Goal: Task Accomplishment & Management: Use online tool/utility

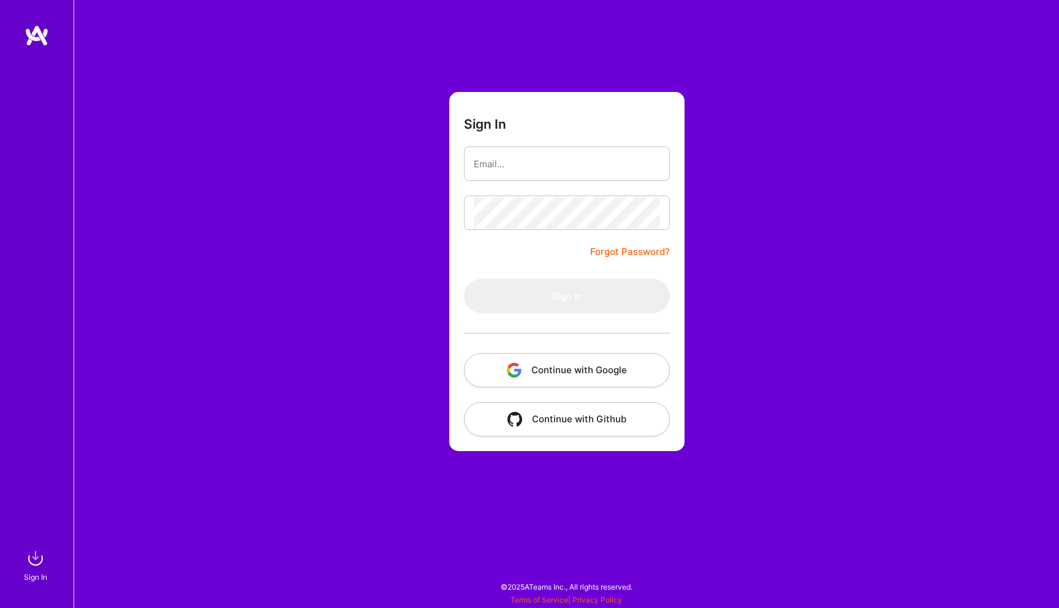
click at [542, 362] on button "Continue with Google" at bounding box center [567, 370] width 206 height 34
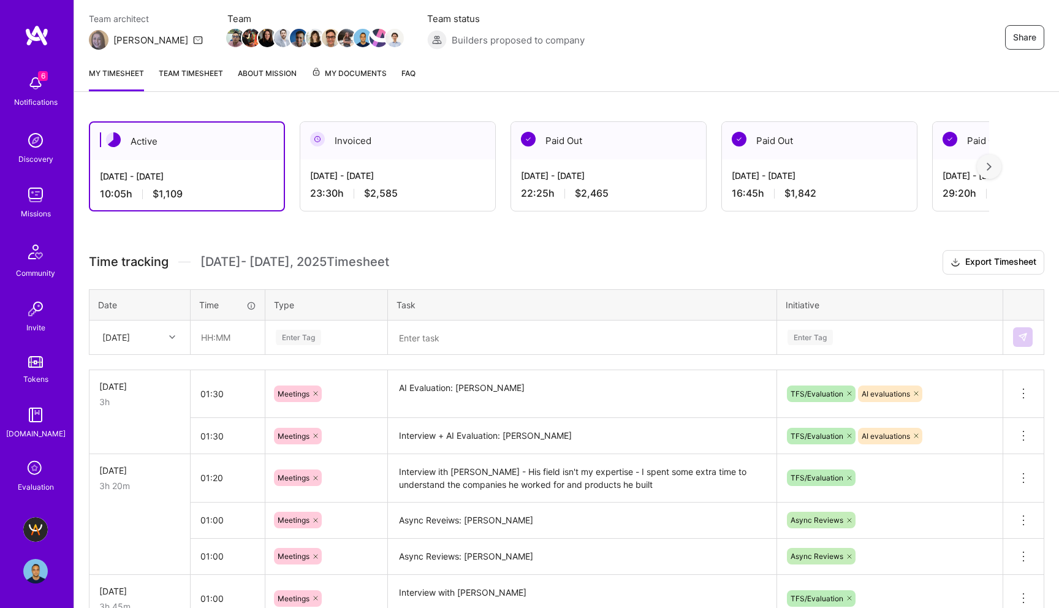
scroll to position [107, 0]
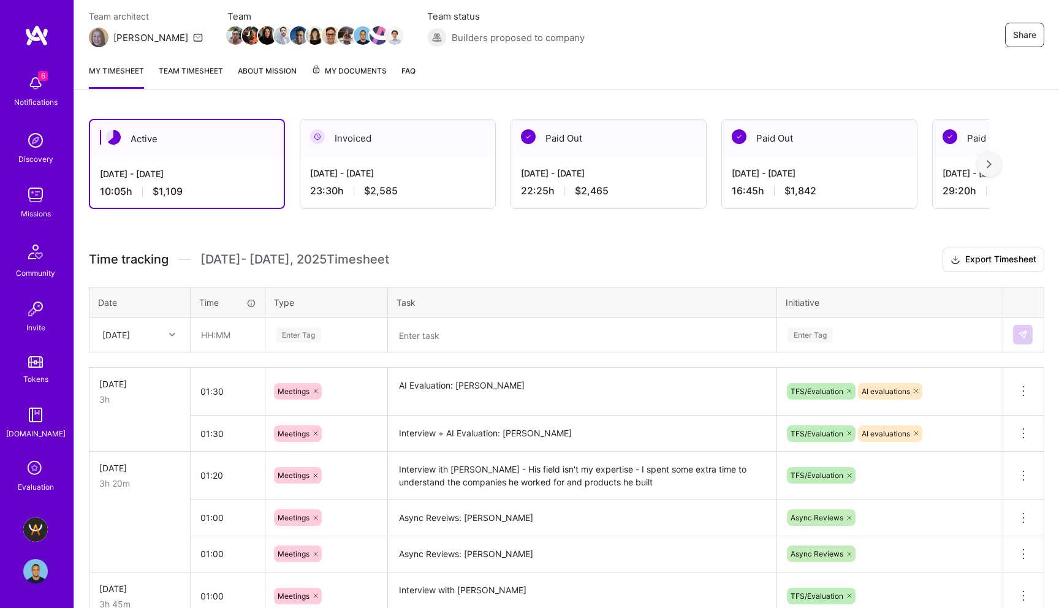
click at [478, 334] on textarea at bounding box center [582, 335] width 386 height 32
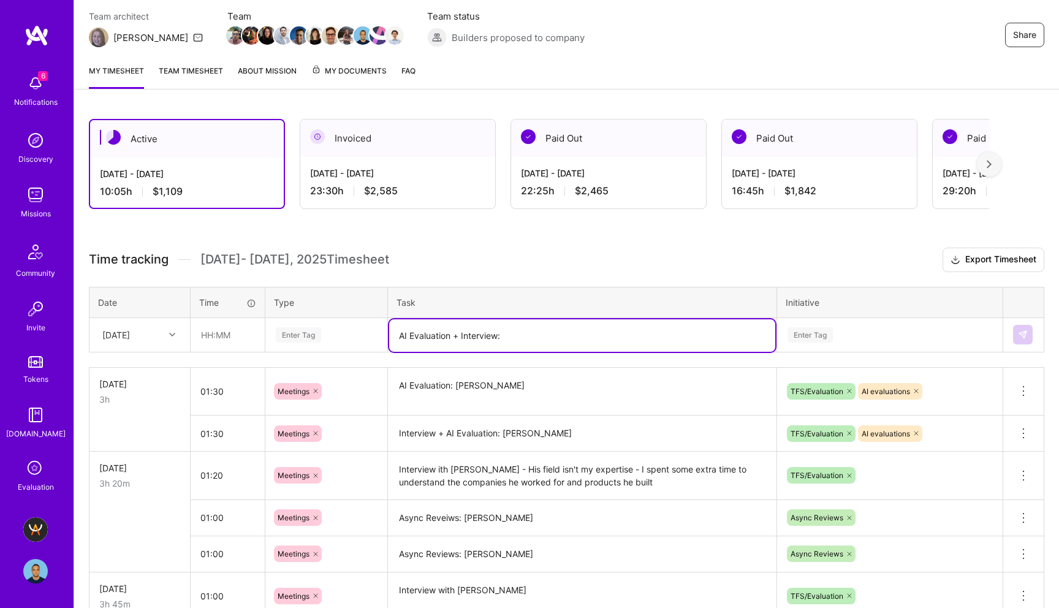
paste textarea "[PERSON_NAME]"
type textarea "AI Evaluation + Interview: [PERSON_NAME]"
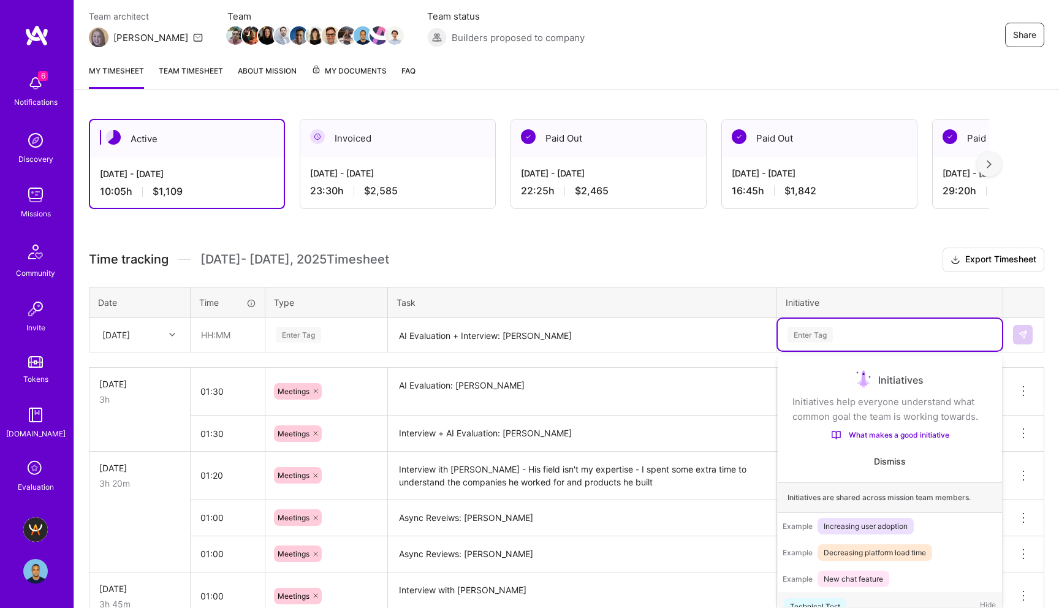
click at [809, 337] on div "Enter Tag" at bounding box center [810, 335] width 45 height 19
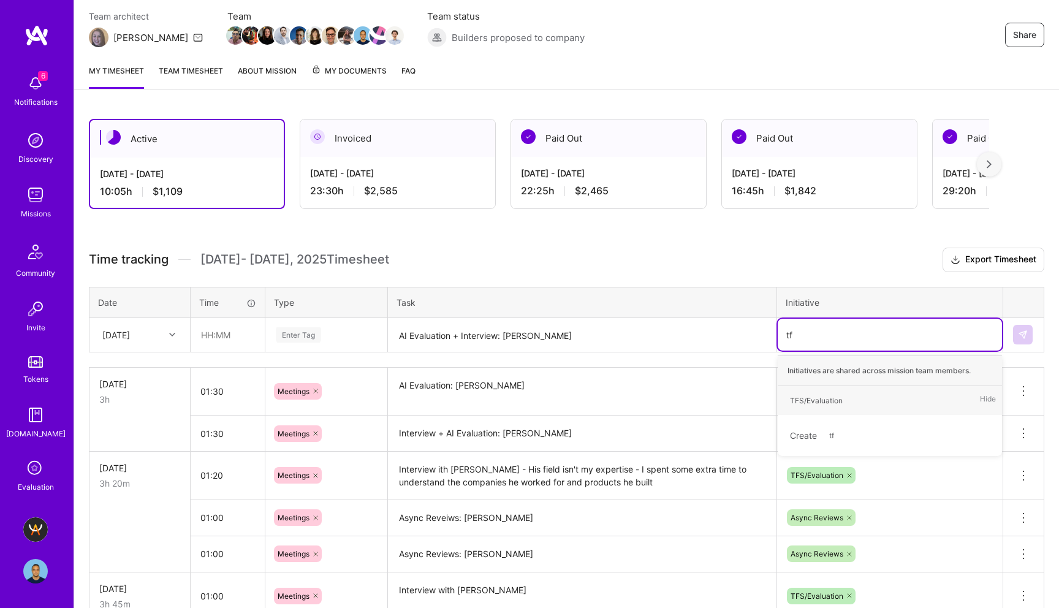
type input "tfs"
click at [830, 402] on div "TFS/Evaluation" at bounding box center [816, 400] width 53 height 13
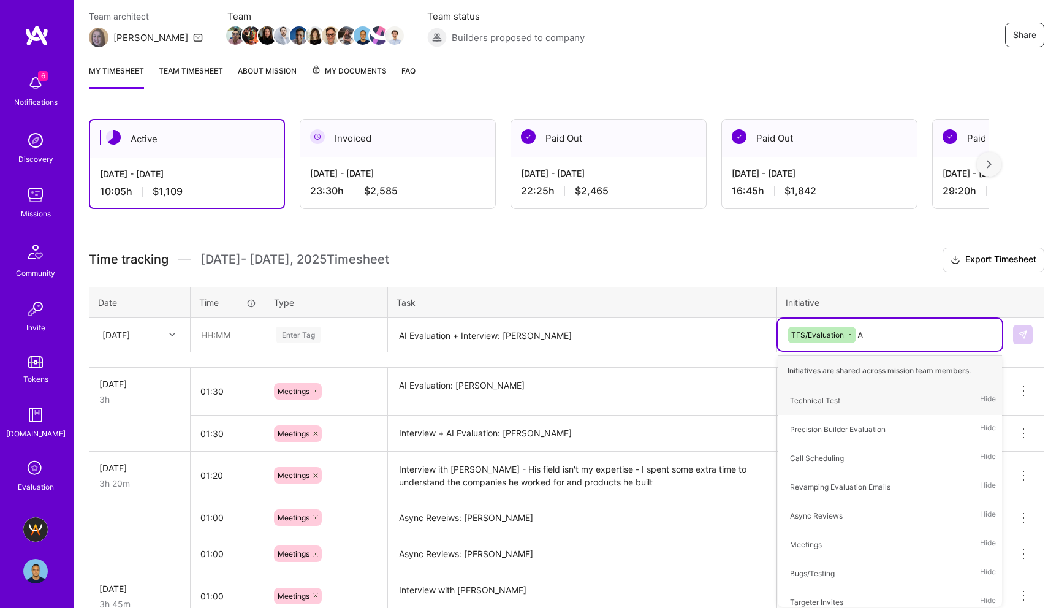
type input "AI"
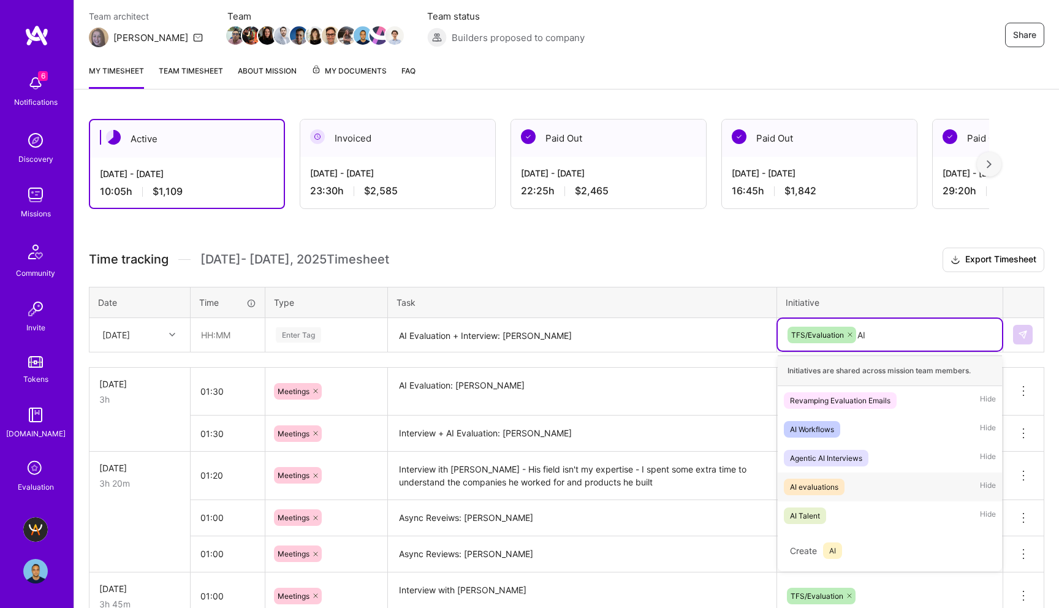
click at [845, 485] on div "AI evaluations Hide" at bounding box center [890, 487] width 224 height 29
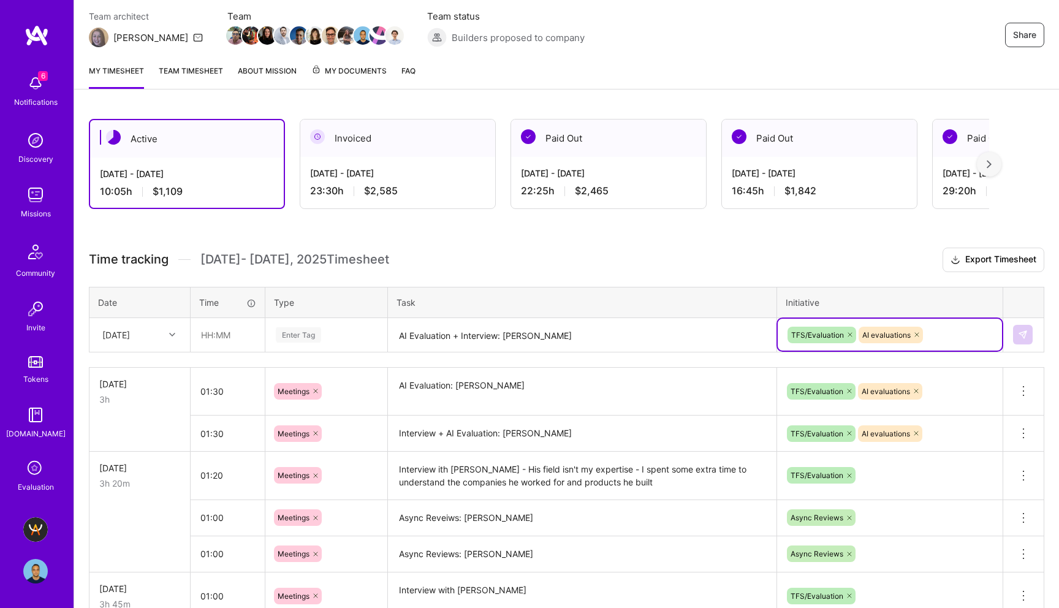
click at [305, 334] on div "Enter Tag" at bounding box center [298, 335] width 45 height 19
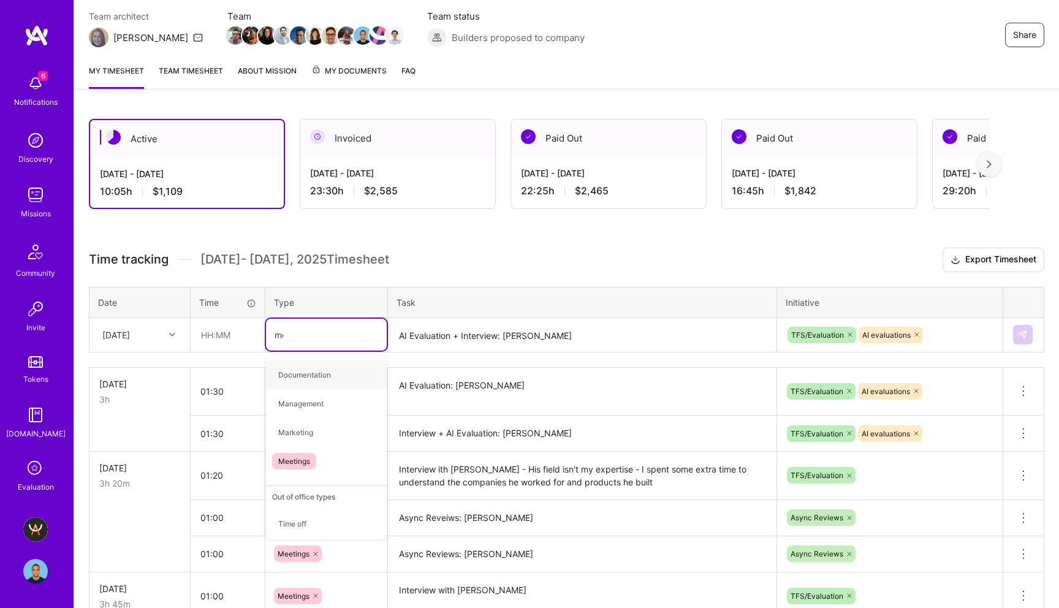
type input "mee"
click at [293, 376] on span "Meetings" at bounding box center [294, 375] width 44 height 17
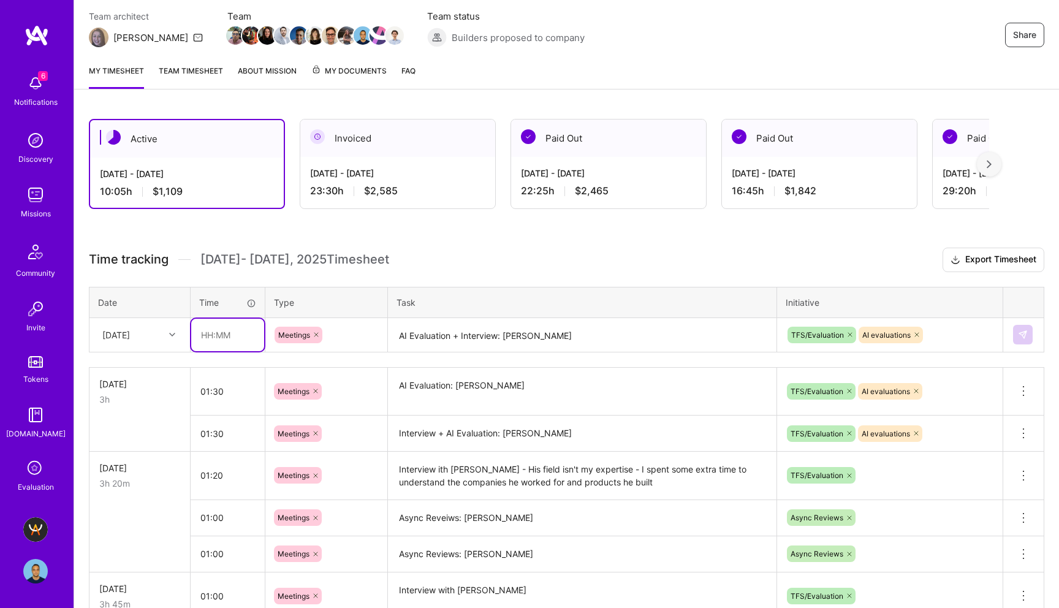
click at [212, 336] on input "text" at bounding box center [227, 335] width 73 height 32
type input "01:45"
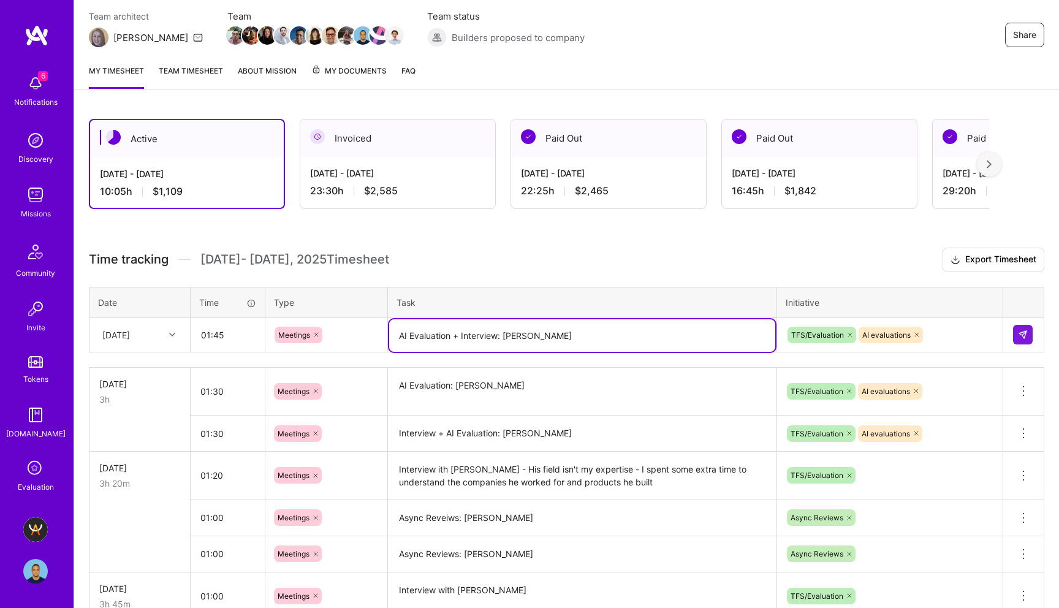
click at [617, 329] on textarea "AI Evaluation + Interview: [PERSON_NAME]" at bounding box center [582, 335] width 386 height 32
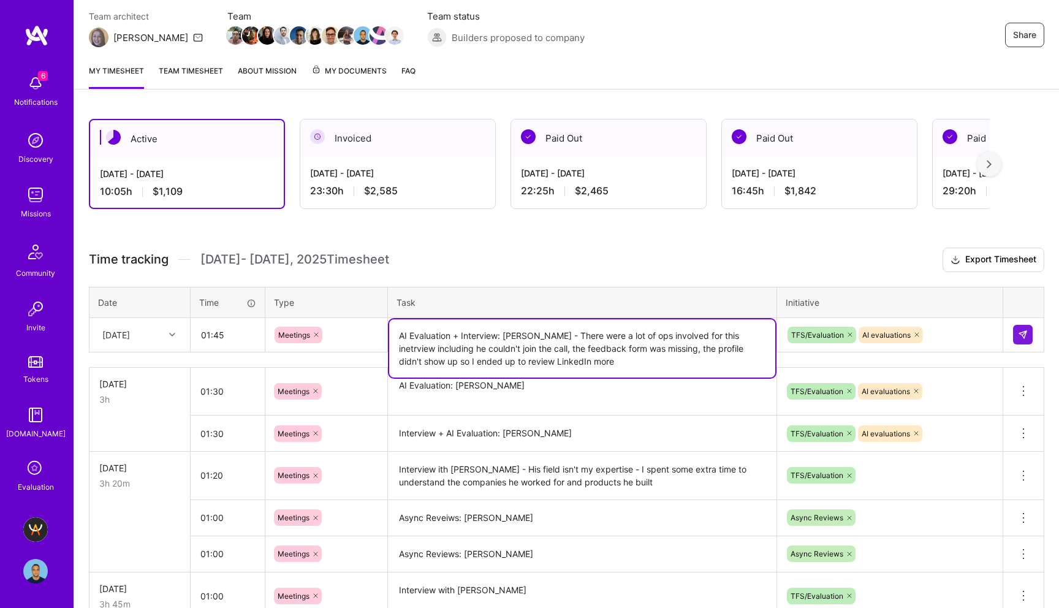
type textarea "AI Evaluation + Interview: [PERSON_NAME] - There were a lot of ops involved for…"
click at [728, 243] on div "Active [DATE] - [DATE] 10:05 h $1,109 Invoiced [DATE] - [DATE] 23:30 h $2,585 P…" at bounding box center [566, 445] width 985 height 682
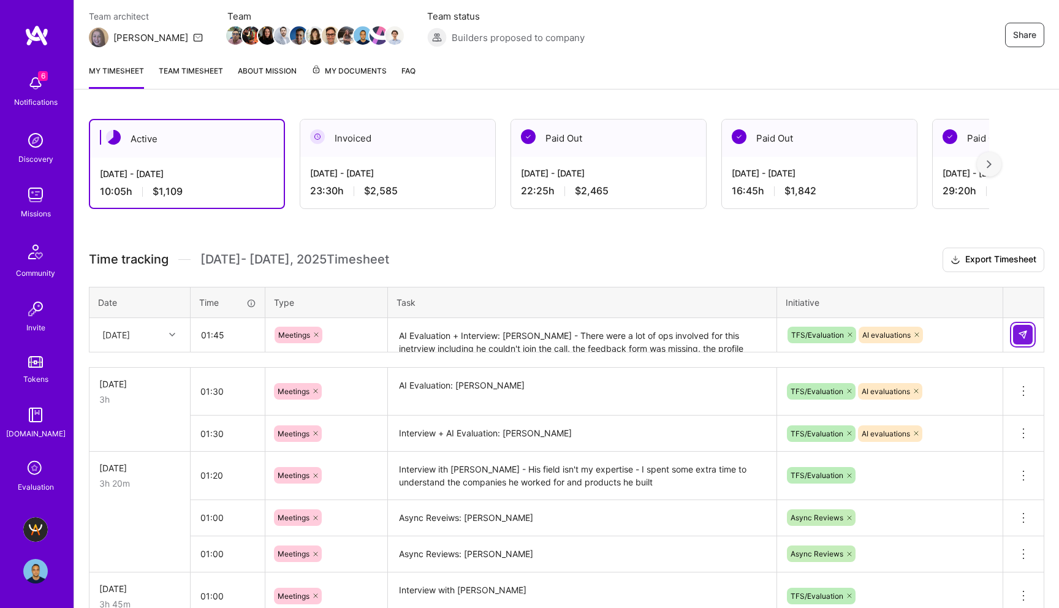
click at [1025, 338] on img at bounding box center [1023, 335] width 10 height 10
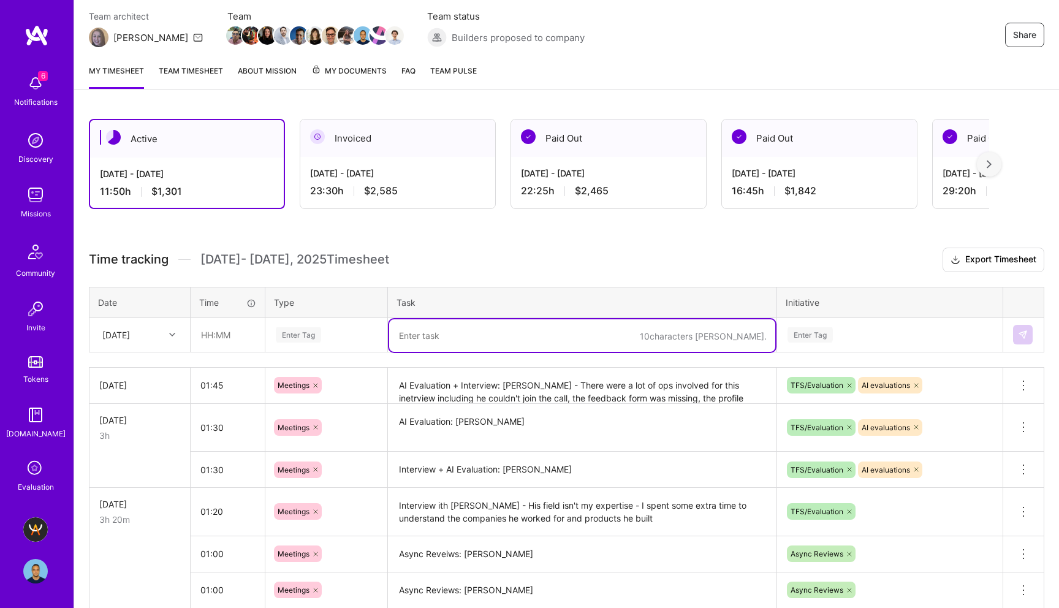
click at [406, 347] on textarea at bounding box center [582, 335] width 386 height 32
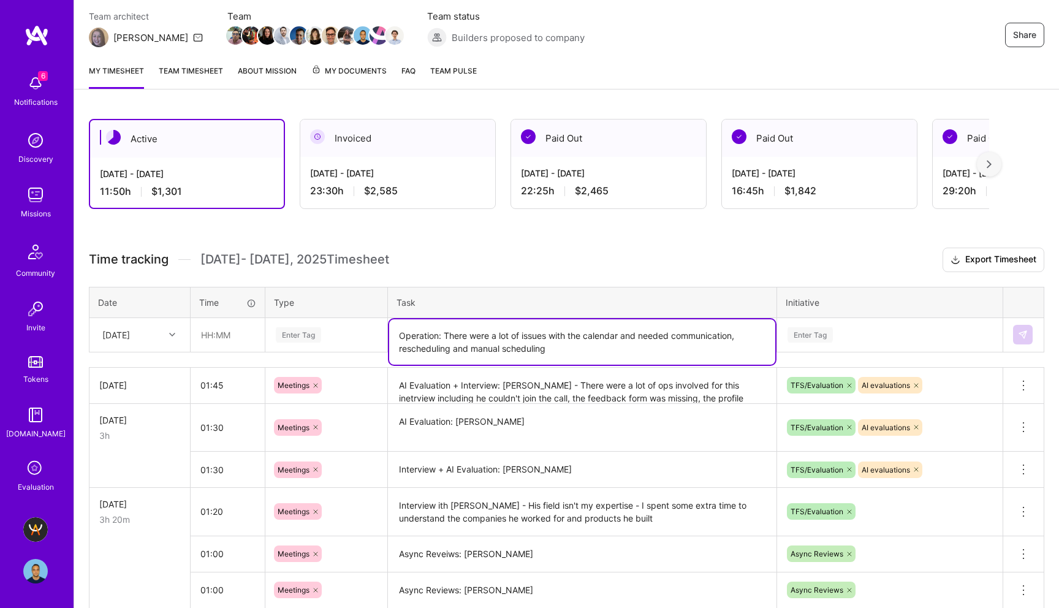
click at [570, 349] on textarea "Operation: There were a lot of issues with the calendar and needed communicatio…" at bounding box center [582, 341] width 386 height 45
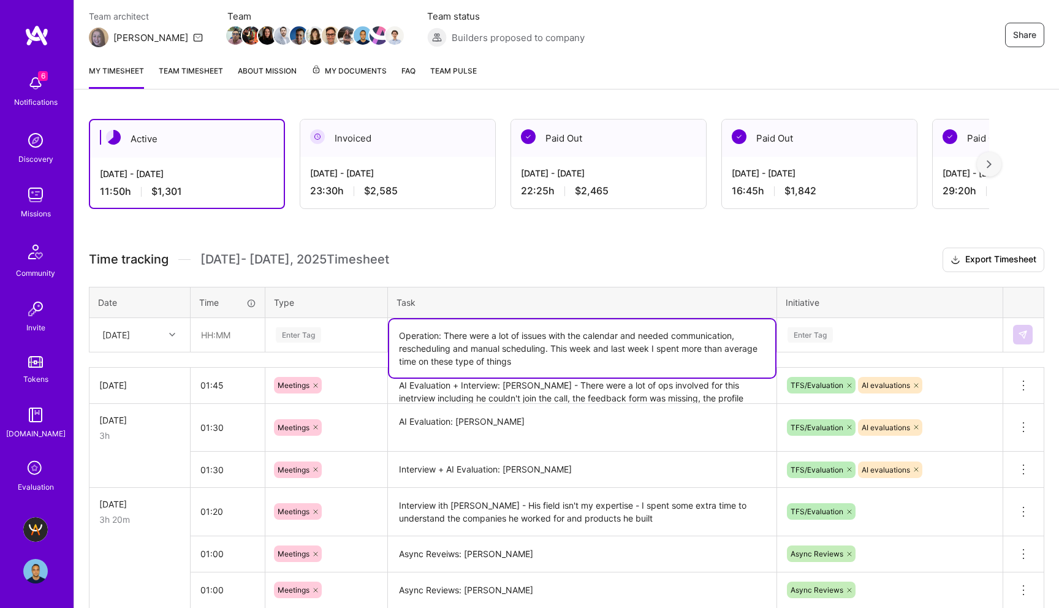
type textarea "Operation: There were a lot of issues with the calendar and needed communicatio…"
click at [297, 330] on div "Enter Tag" at bounding box center [298, 335] width 45 height 19
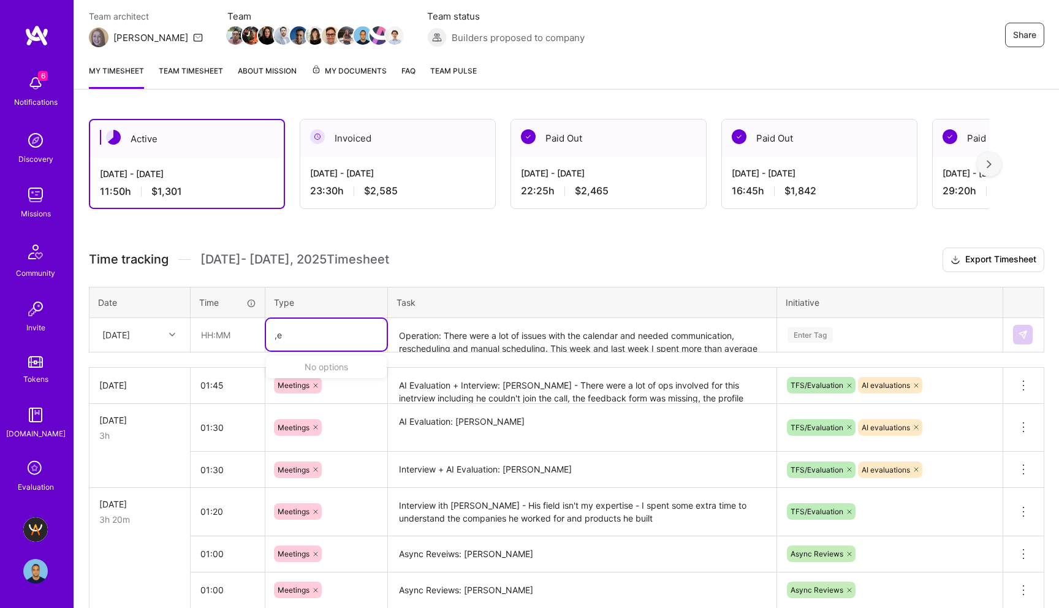
type input ","
type input "mee"
click at [293, 371] on span "Meetings" at bounding box center [294, 375] width 44 height 17
click at [213, 337] on input "text" at bounding box center [227, 335] width 73 height 32
type input "02:00"
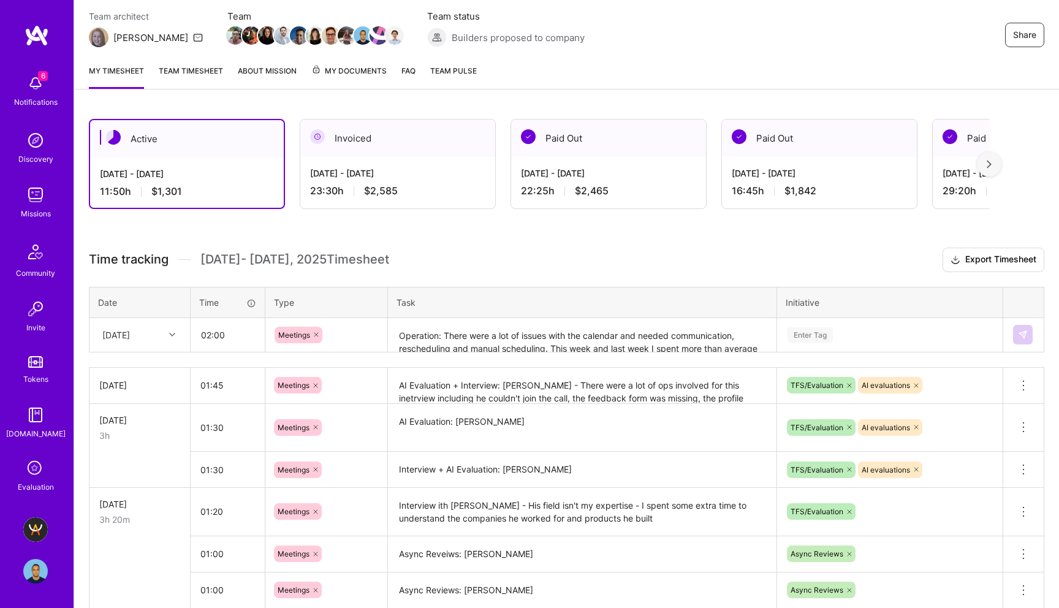
click at [384, 228] on div "Active [DATE] - [DATE] 11:50 h $1,301 Invoiced [DATE] - [DATE] 23:30 h $2,585 P…" at bounding box center [566, 463] width 985 height 718
click at [130, 338] on div "[DATE]" at bounding box center [116, 335] width 28 height 13
click at [140, 505] on div "[DATE]" at bounding box center [139, 503] width 99 height 23
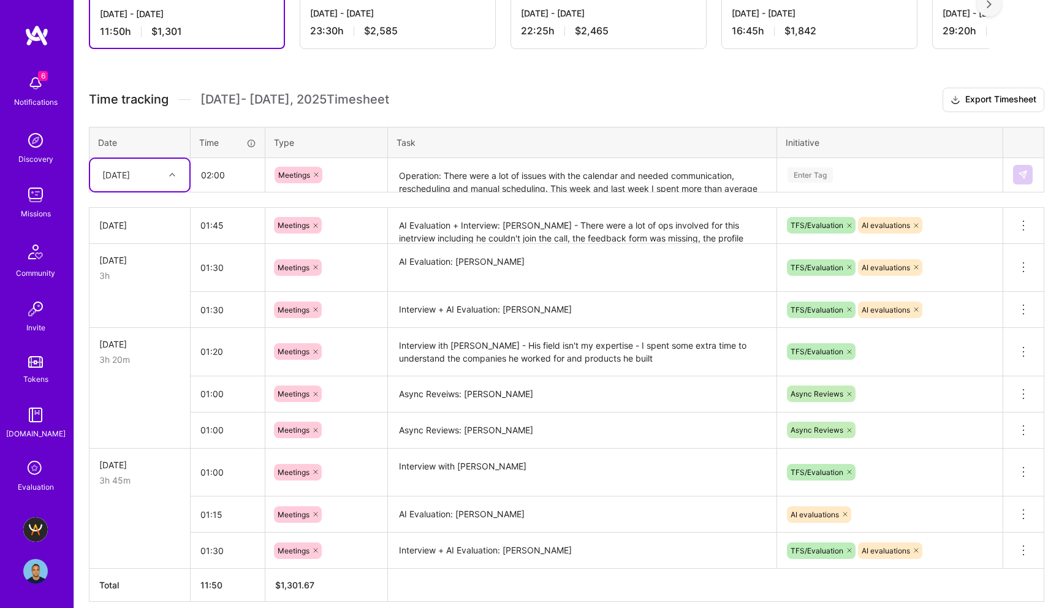
scroll to position [222, 0]
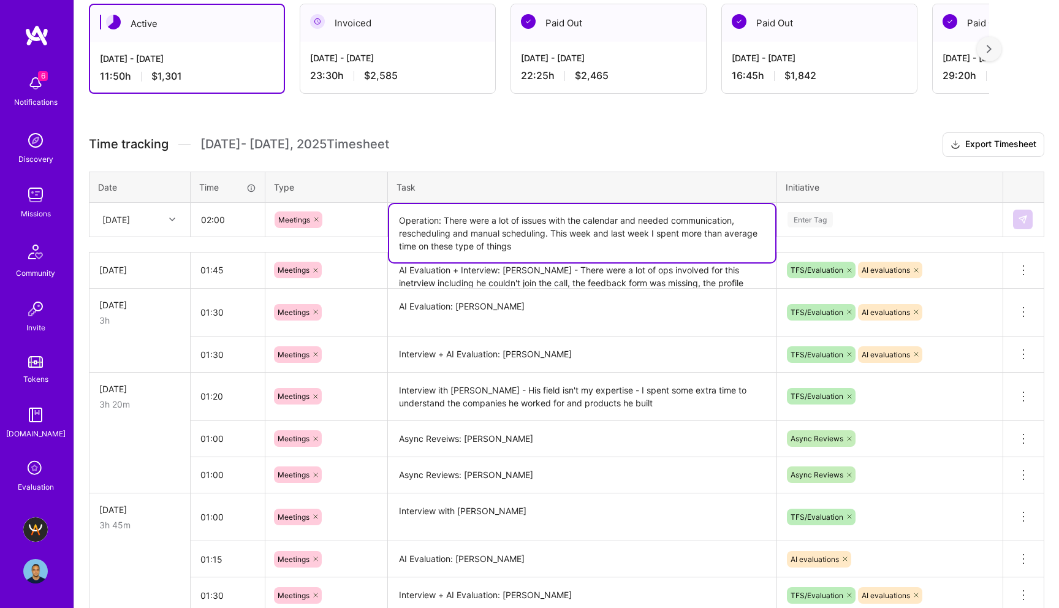
click at [759, 231] on textarea "Operation: There were a lot of issues with the calendar and needed communicatio…" at bounding box center [582, 233] width 386 height 58
click at [564, 249] on textarea "Operation: There were a lot of issues with the calendar and needed communicatio…" at bounding box center [582, 233] width 386 height 58
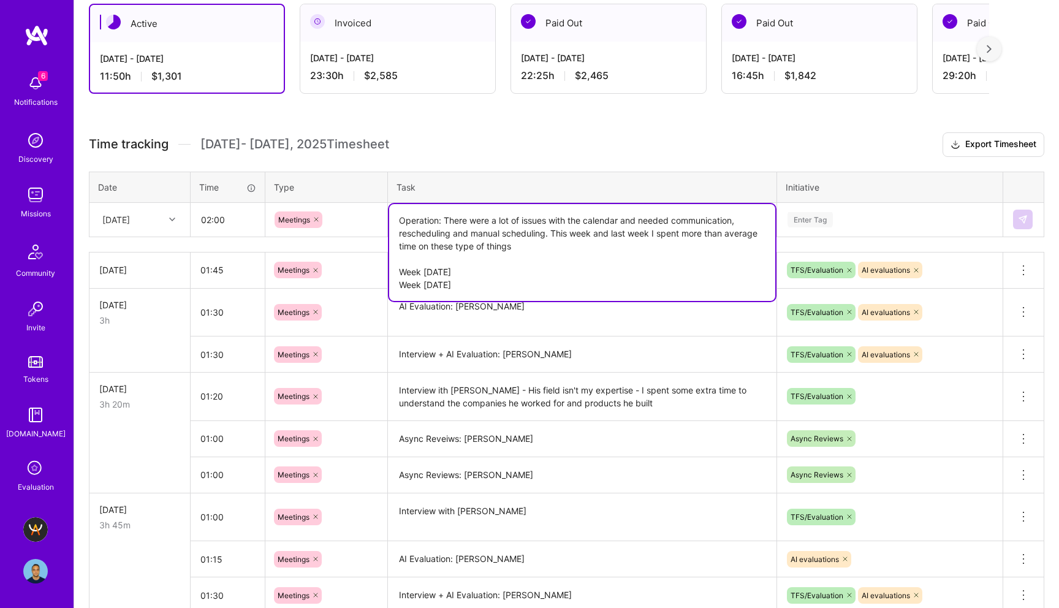
type textarea "Operation: There were a lot of issues with the calendar and needed communicatio…"
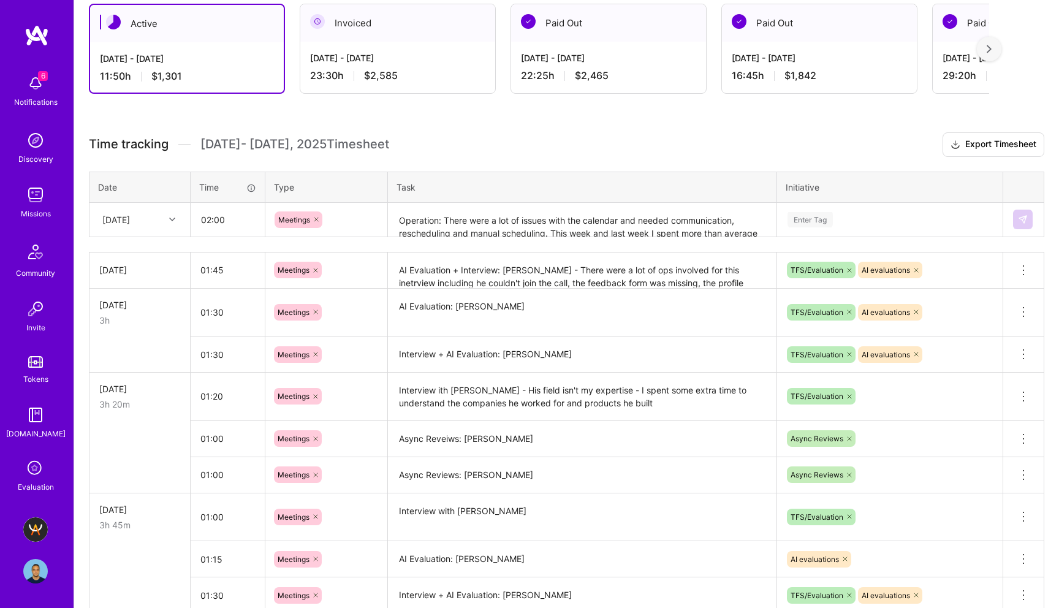
click at [784, 128] on div "Active [DATE] - [DATE] 11:50 h $1,301 Invoiced [DATE] - [DATE] 23:30 h $2,585 P…" at bounding box center [566, 348] width 985 height 718
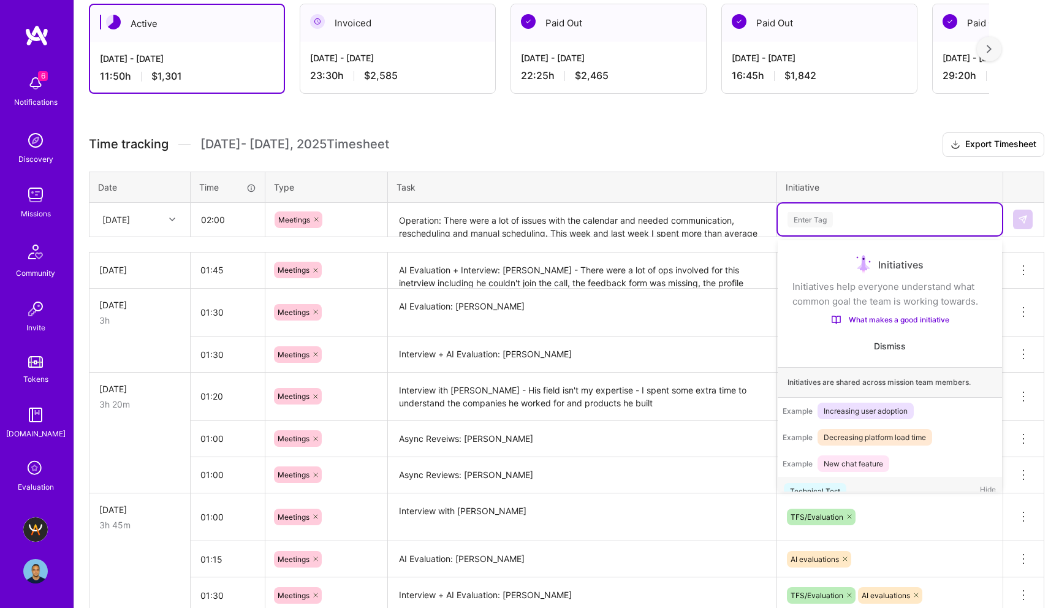
click at [814, 215] on div "Enter Tag" at bounding box center [810, 219] width 45 height 19
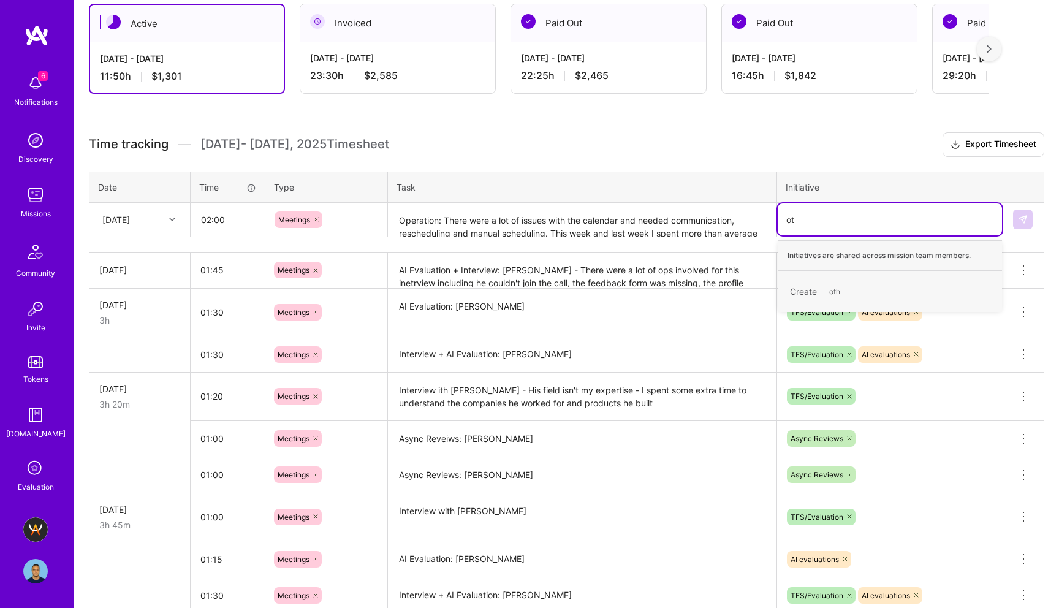
type input "o"
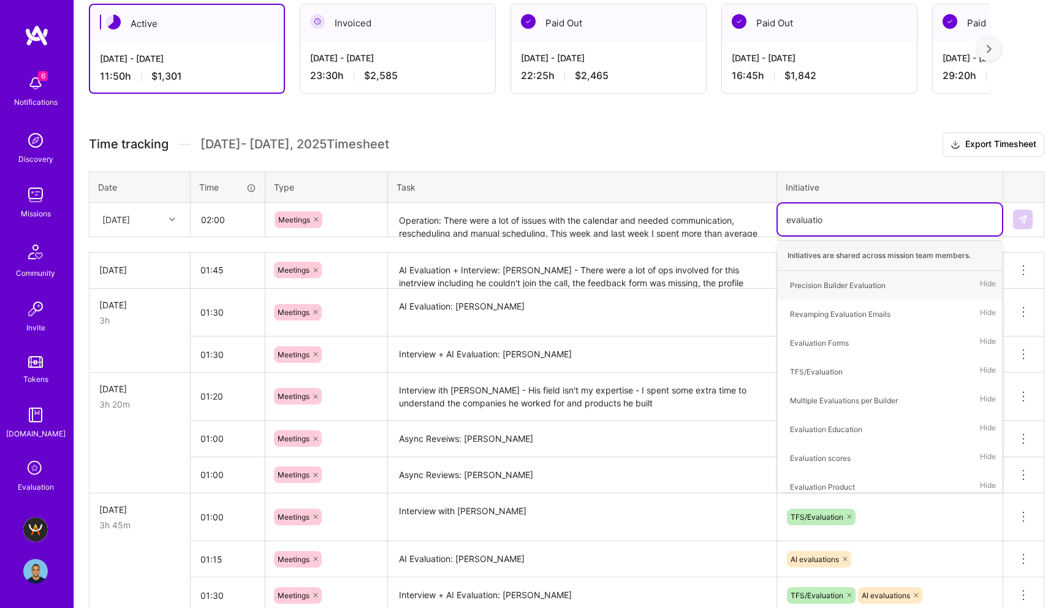
type input "evaluation"
type input "ai"
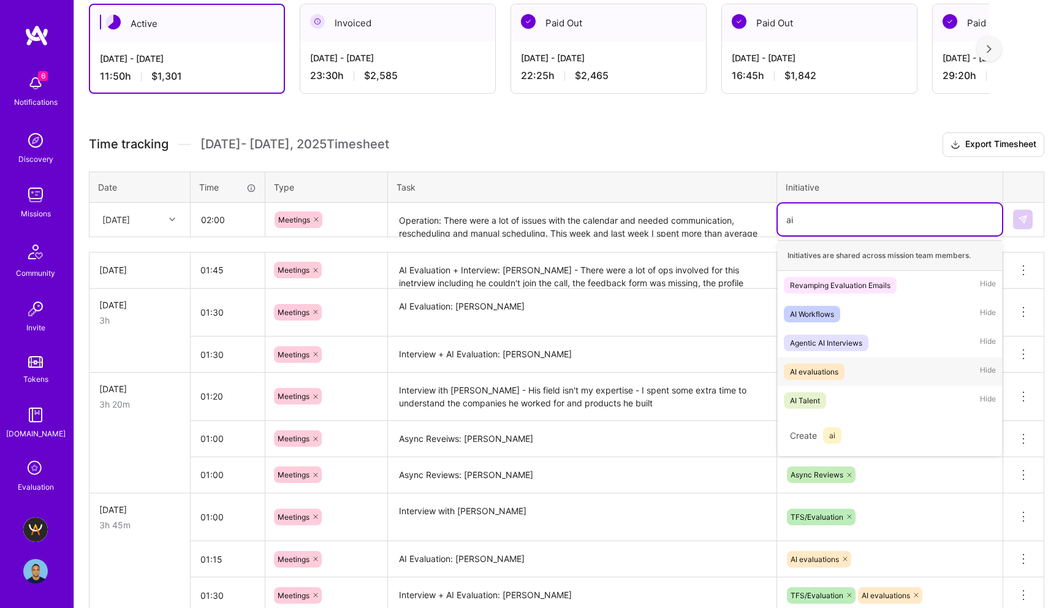
click at [845, 368] on div "AI evaluations Hide" at bounding box center [890, 371] width 224 height 29
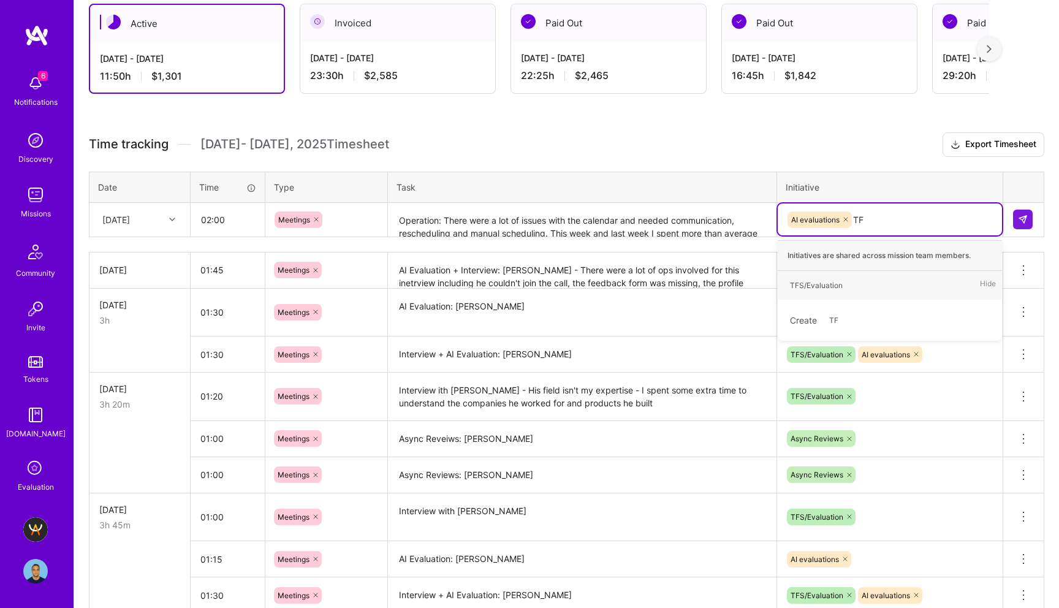
type input "TFS"
click at [841, 283] on div "TFS/Evaluation" at bounding box center [816, 285] width 53 height 13
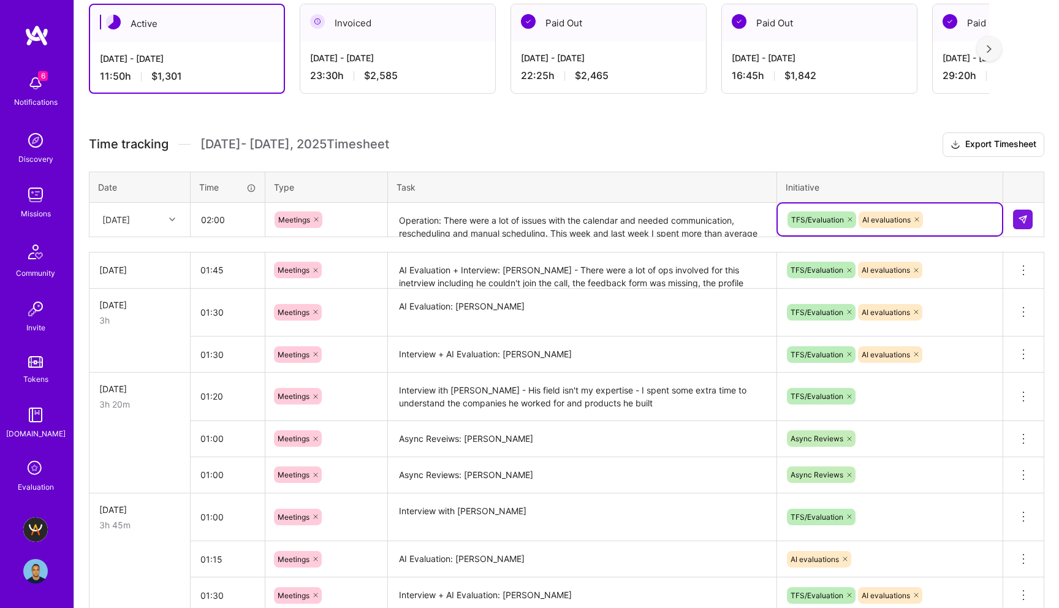
click at [882, 144] on h3 "Time tracking [DATE] - [DATE] Timesheet Export Timesheet" at bounding box center [567, 144] width 956 height 25
click at [318, 219] on icon at bounding box center [316, 219] width 7 height 7
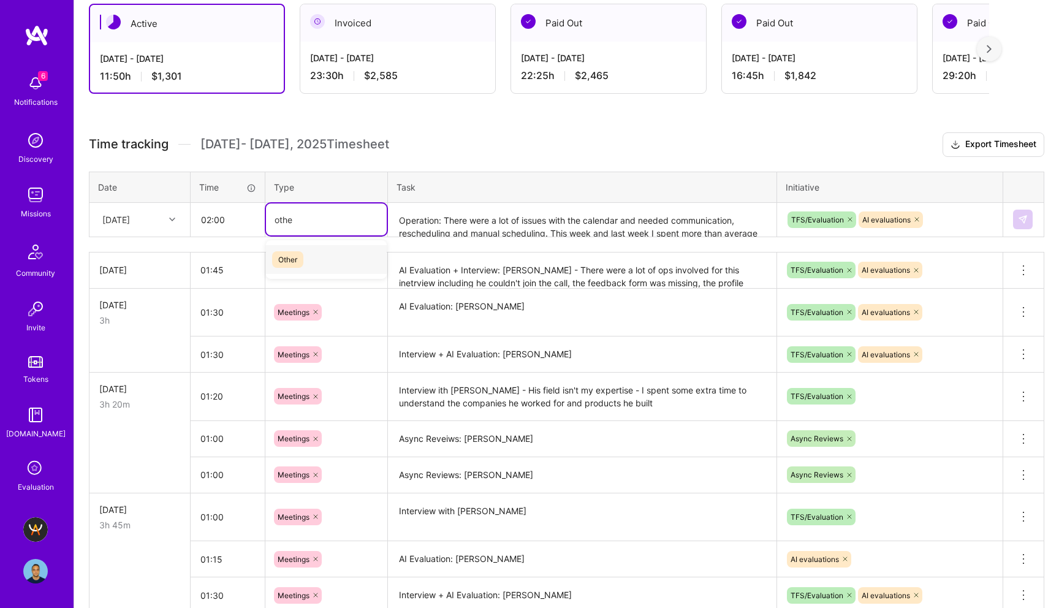
type input "other"
click at [298, 262] on span "Other" at bounding box center [287, 259] width 31 height 17
click at [1024, 218] on img at bounding box center [1023, 220] width 10 height 10
